Goal: Information Seeking & Learning: Compare options

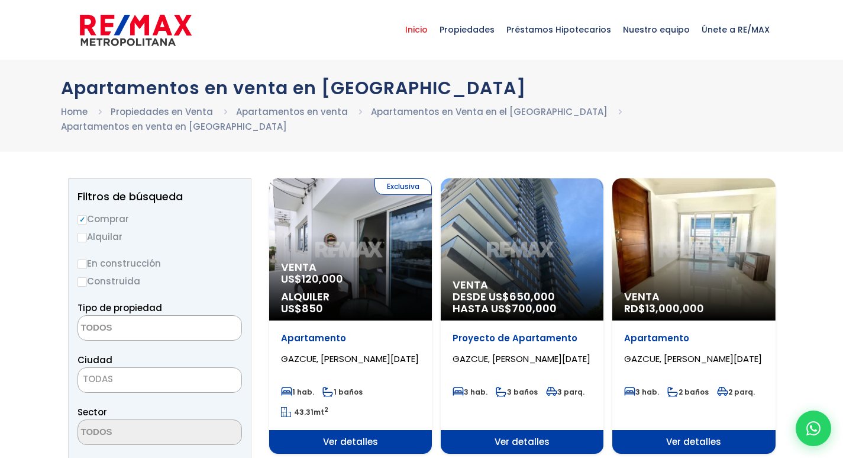
select select
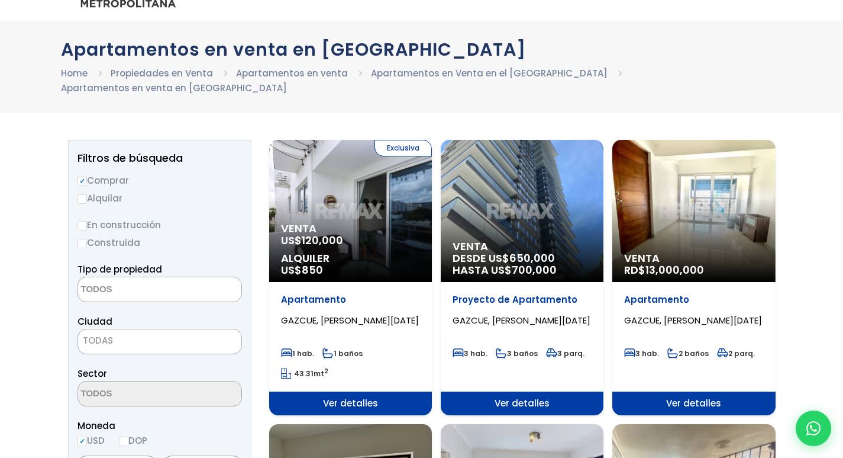
scroll to position [59, 0]
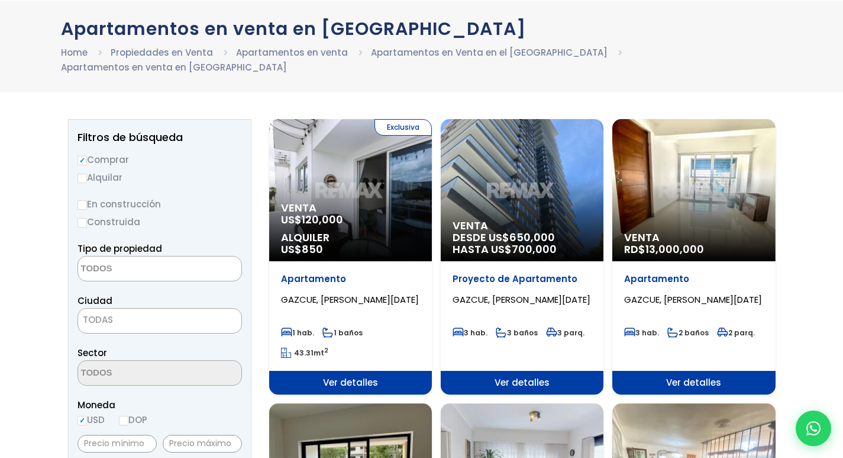
click at [688, 231] on span "Venta" at bounding box center [693, 237] width 139 height 12
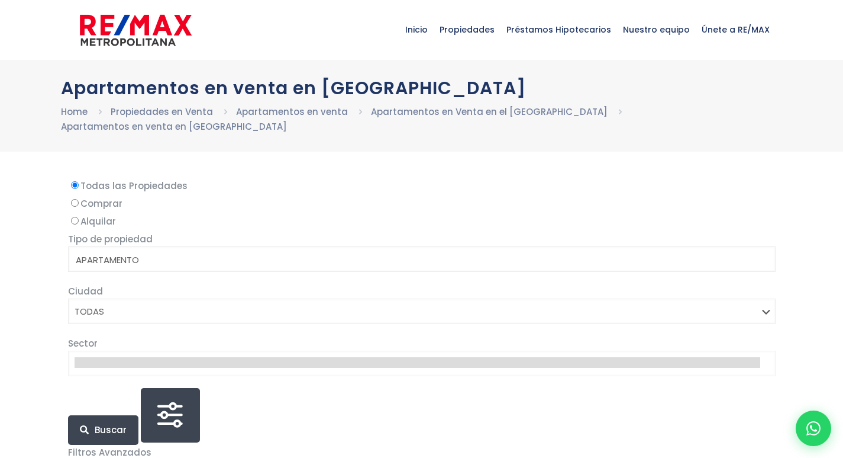
select select
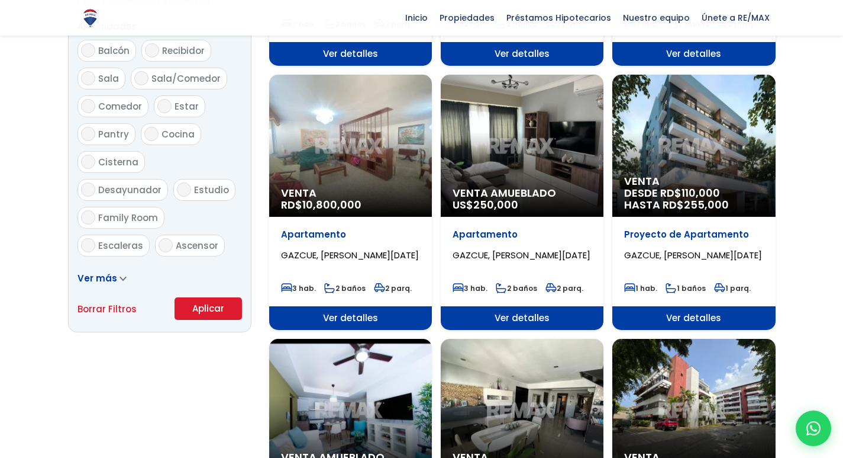
scroll to position [710, 0]
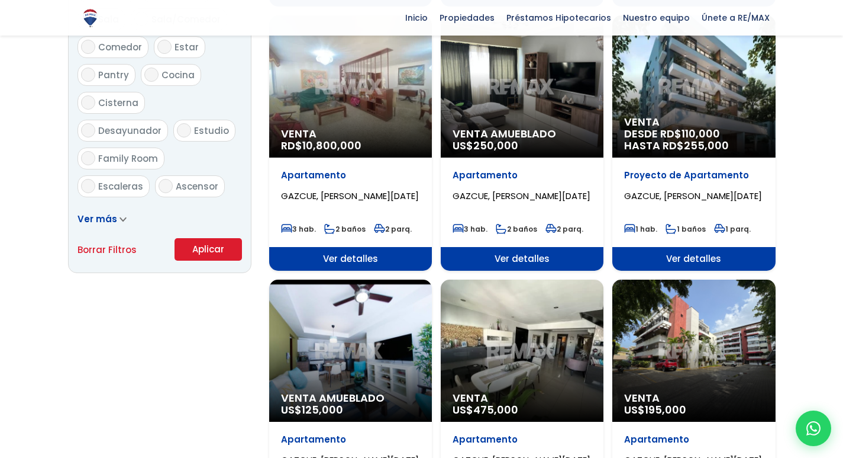
click at [358, 247] on span "Ver detalles" at bounding box center [350, 259] width 163 height 24
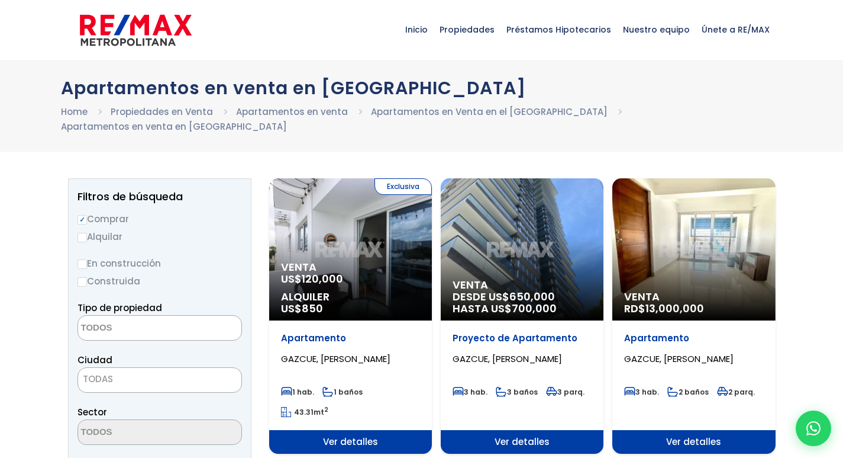
select select
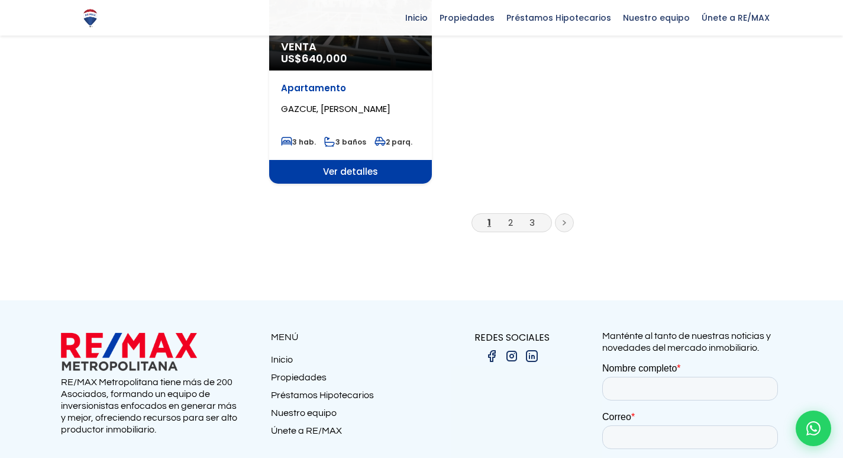
scroll to position [1598, 0]
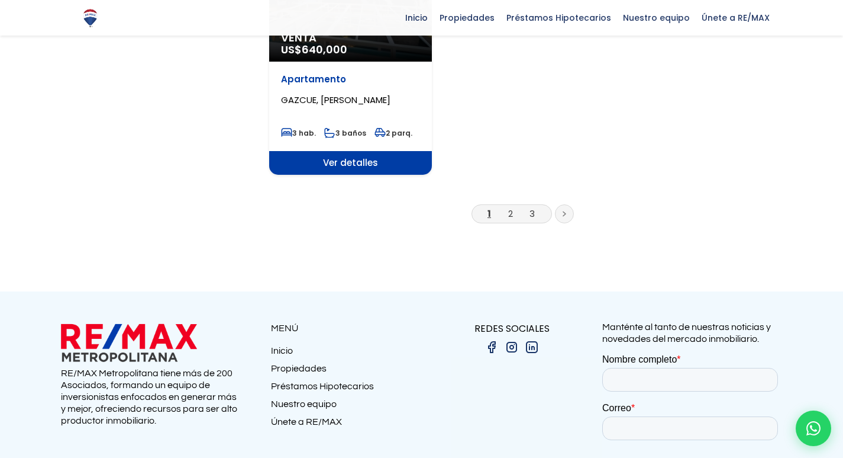
click at [514, 206] on li "2" at bounding box center [510, 213] width 19 height 15
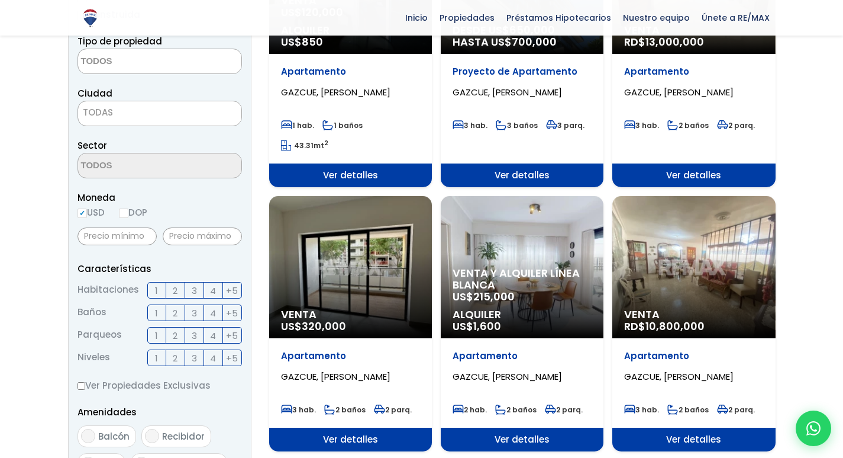
scroll to position [0, 0]
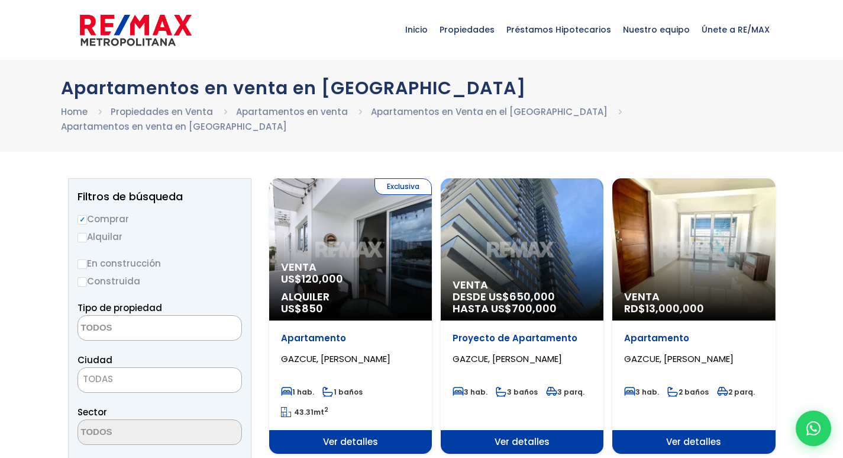
click at [82, 233] on input "Alquilar" at bounding box center [82, 237] width 9 height 9
radio input "true"
click at [118, 211] on label "Comprar" at bounding box center [160, 218] width 165 height 15
click at [87, 215] on input "Comprar" at bounding box center [82, 219] width 9 height 9
radio input "true"
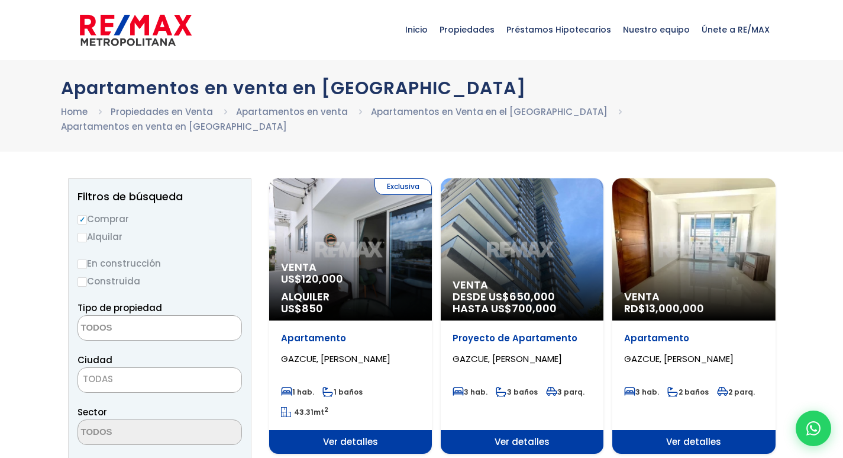
scroll to position [118, 0]
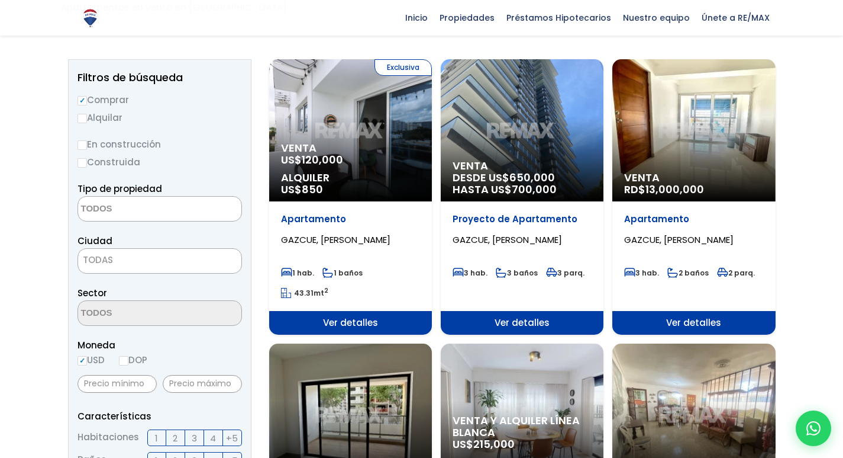
click at [136, 197] on textarea "Search" at bounding box center [135, 209] width 115 height 25
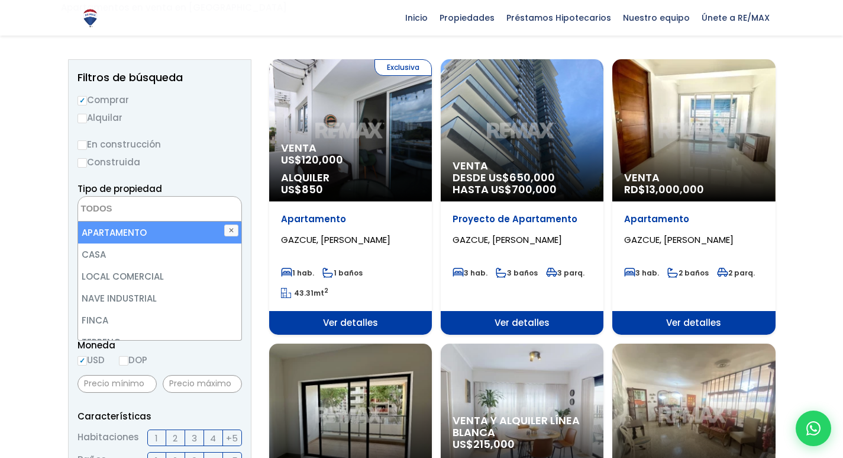
click at [128, 221] on li "APARTAMENTO" at bounding box center [159, 232] width 163 height 22
select select "apartment"
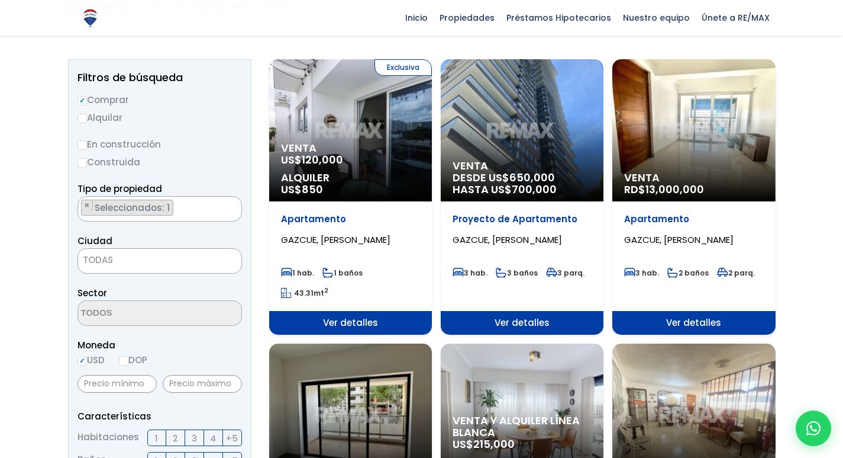
click at [133, 252] on span "TODAS" at bounding box center [159, 260] width 163 height 17
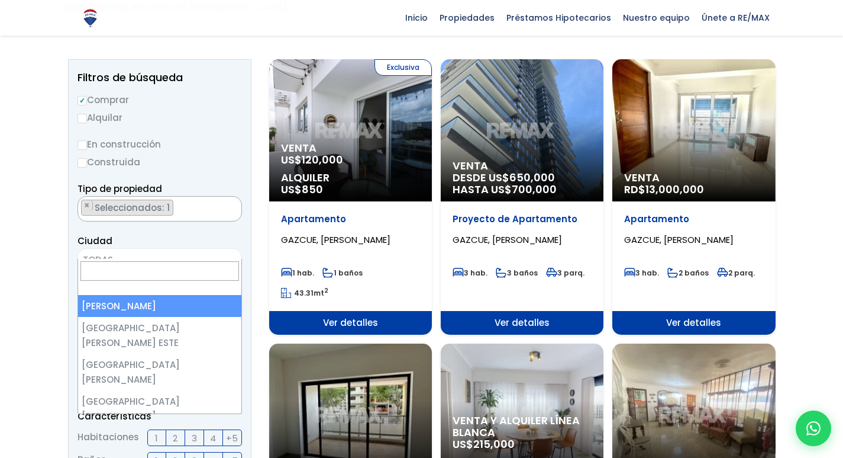
select select "1"
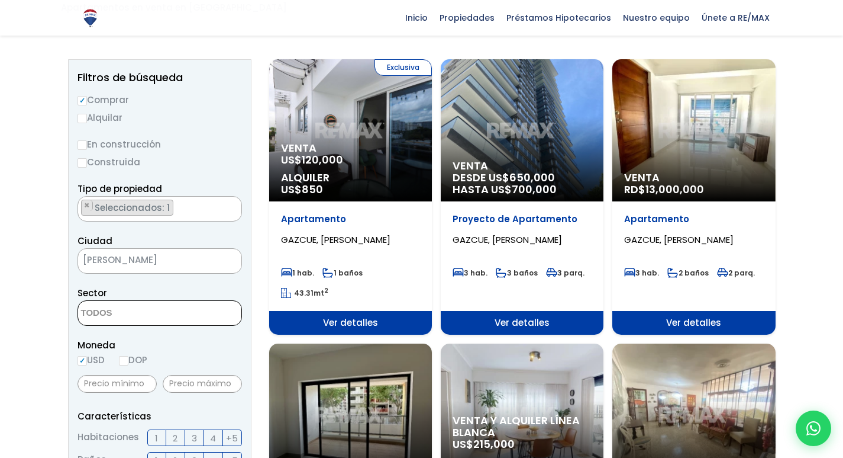
click at [130, 301] on textarea "Search" at bounding box center [135, 313] width 115 height 25
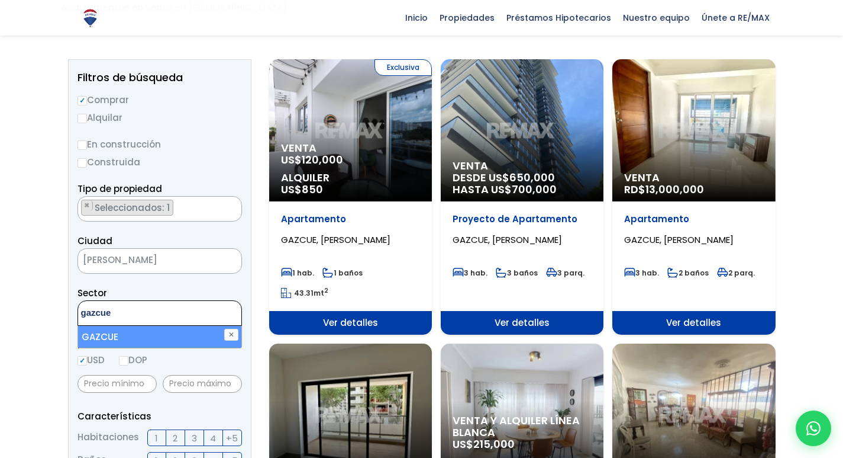
type textarea "gazcue"
click at [108, 326] on li "GAZCUE" at bounding box center [159, 337] width 163 height 22
select select "206"
click at [104, 375] on input "text" at bounding box center [117, 384] width 79 height 18
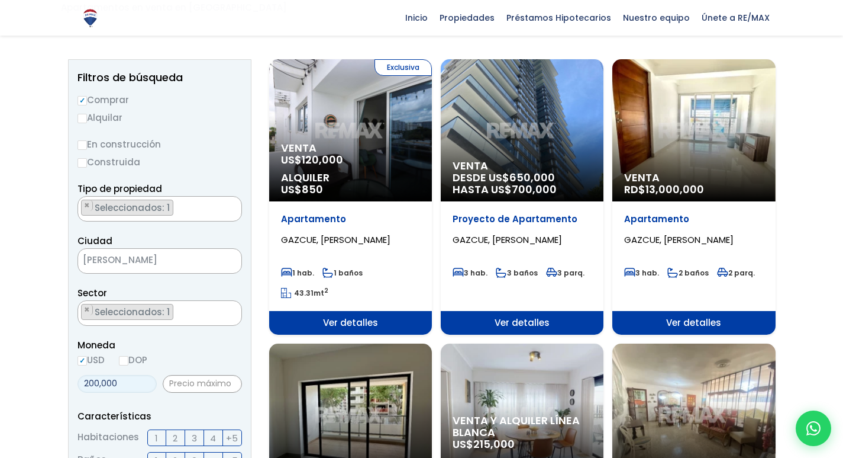
type input "200,000"
click at [220, 375] on input "text" at bounding box center [202, 384] width 79 height 18
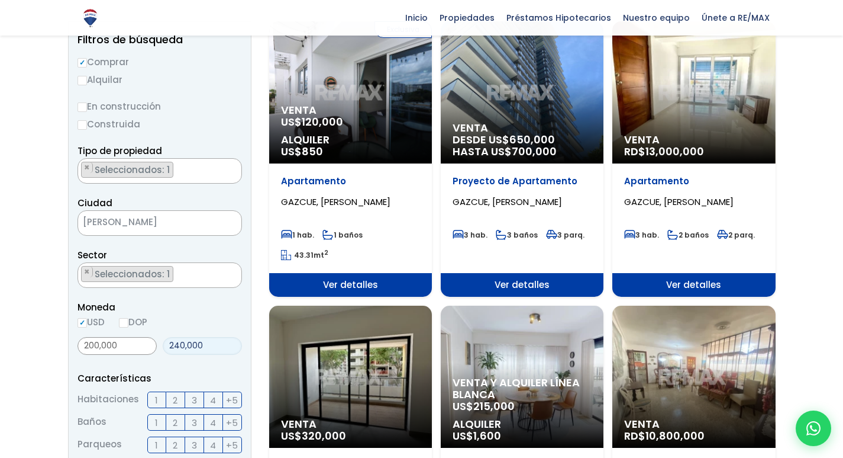
scroll to position [178, 0]
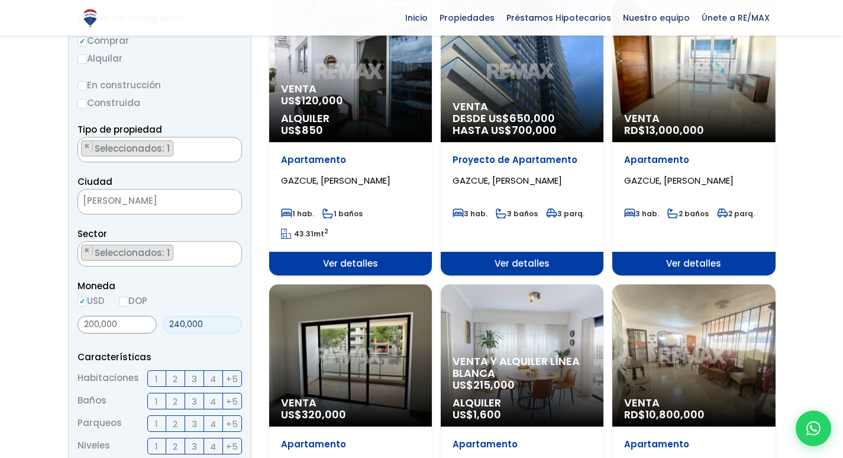
type input "240,000"
click at [192, 371] on span "3" at bounding box center [194, 378] width 5 height 15
click at [0, 0] on input "3" at bounding box center [0, 0] width 0 height 0
click at [173, 394] on span "2" at bounding box center [175, 401] width 5 height 15
click at [0, 0] on input "2" at bounding box center [0, 0] width 0 height 0
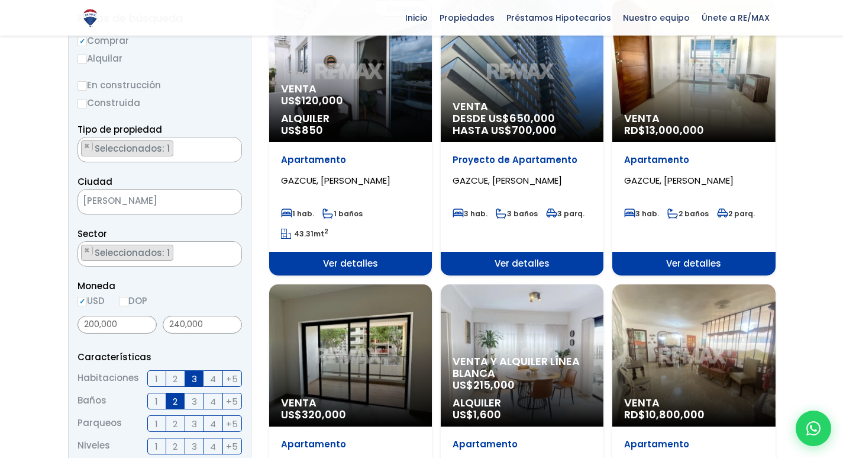
click at [174, 416] on span "2" at bounding box center [175, 423] width 5 height 15
click at [0, 0] on input "2" at bounding box center [0, 0] width 0 height 0
click at [158, 437] on label "1" at bounding box center [156, 445] width 19 height 17
click at [0, 0] on input "1" at bounding box center [0, 0] width 0 height 0
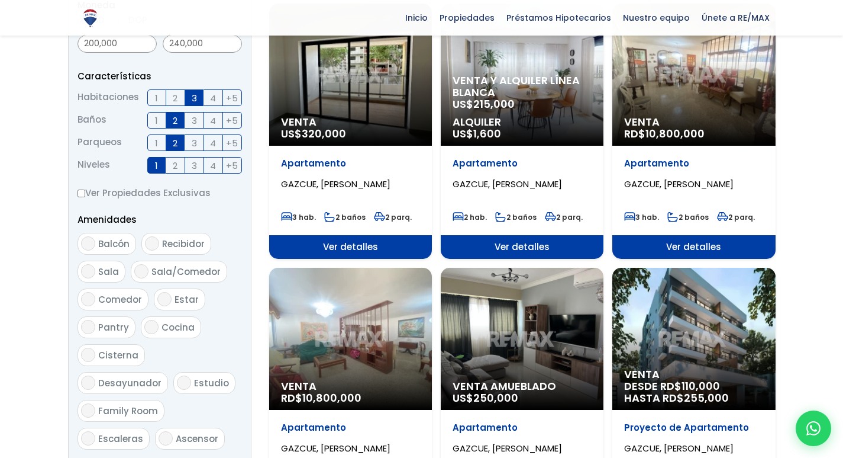
scroll to position [474, 0]
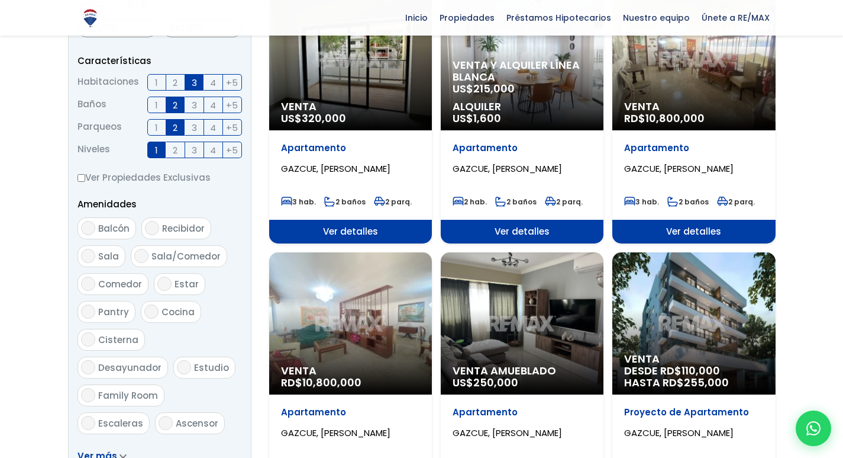
click at [123, 222] on span "Balcón" at bounding box center [113, 228] width 31 height 12
click at [95, 221] on input "Balcón" at bounding box center [88, 228] width 14 height 14
checkbox input "true"
click at [192, 250] on span "Sala/Comedor" at bounding box center [186, 256] width 69 height 12
click at [149, 249] on input "Sala/Comedor" at bounding box center [141, 256] width 14 height 14
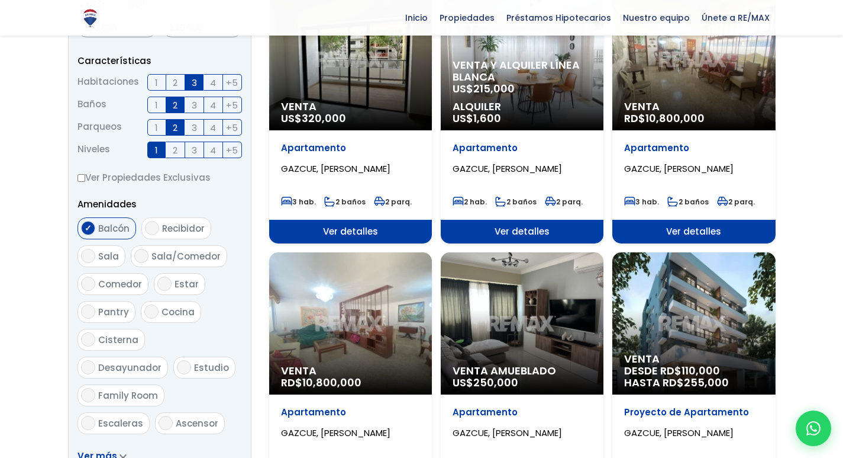
checkbox input "true"
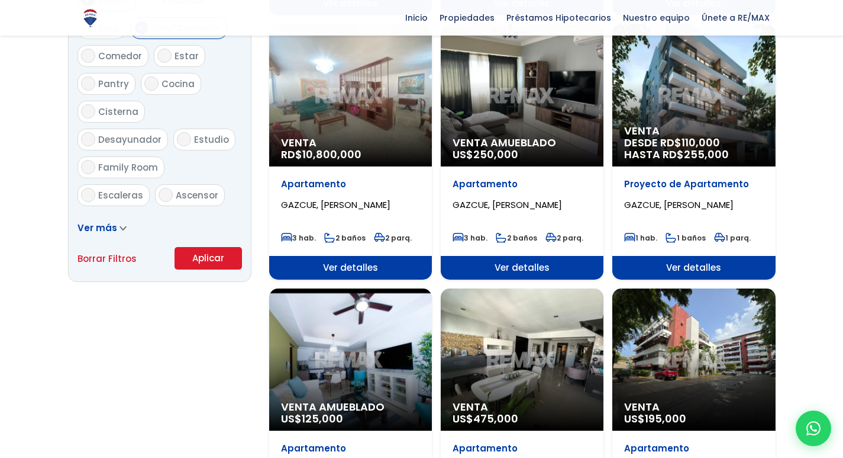
scroll to position [710, 0]
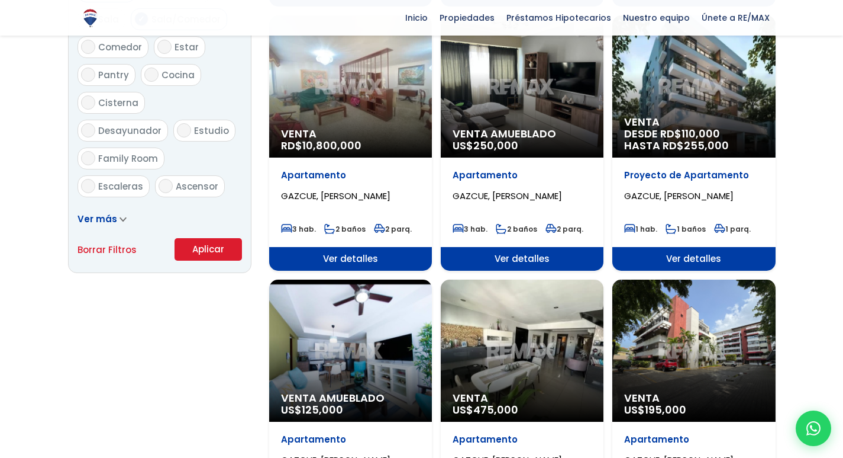
click at [226, 238] on button "Aplicar" at bounding box center [208, 249] width 67 height 22
click at [212, 238] on button "Aplicar" at bounding box center [208, 249] width 67 height 22
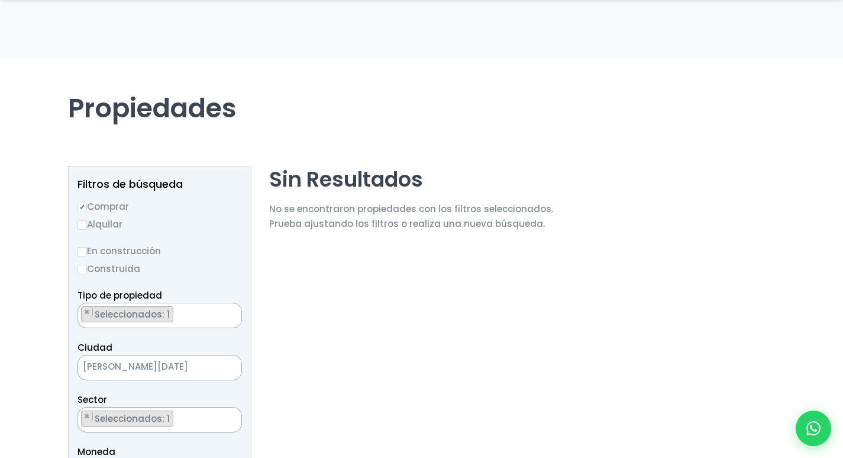
select select "206"
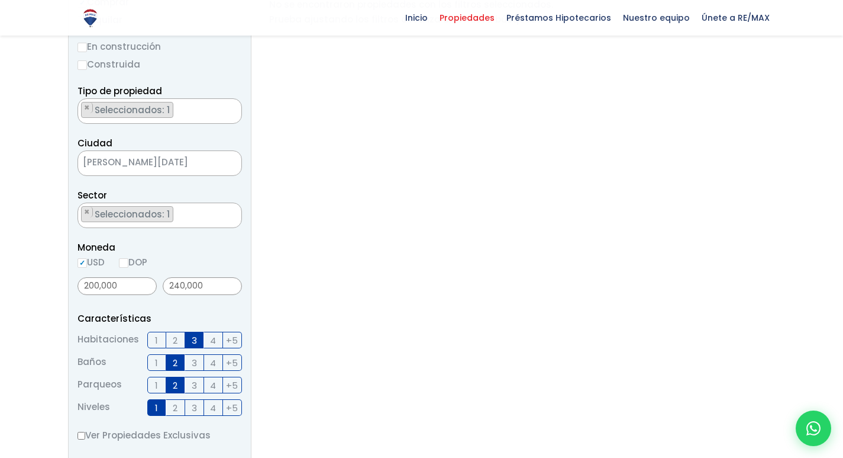
scroll to position [178, 0]
